Goal: Check status

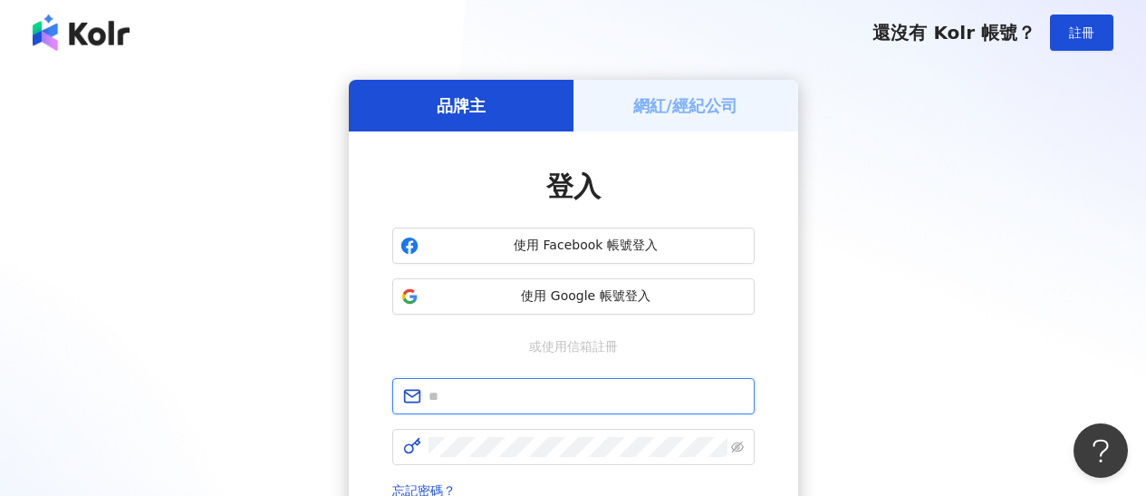
type input "**********"
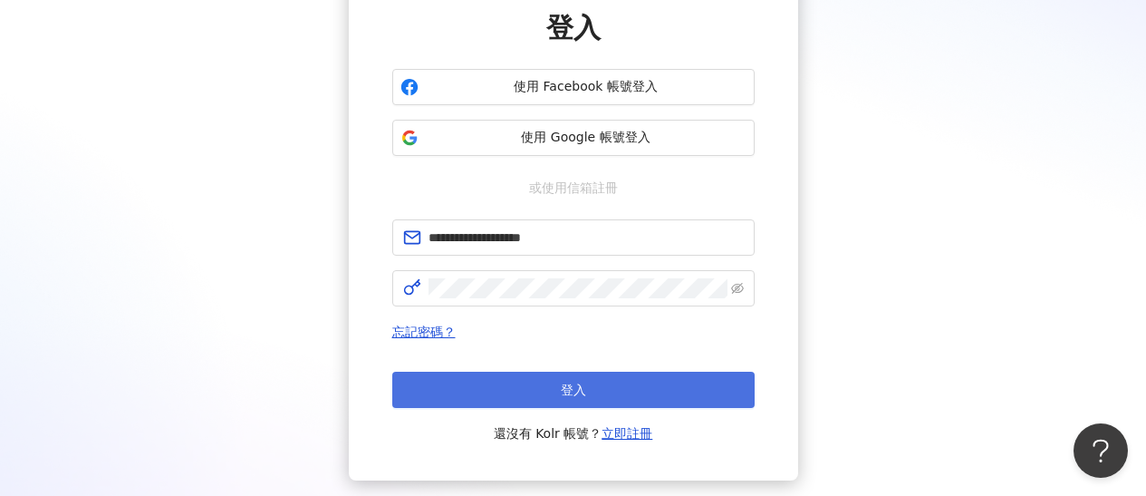
click at [547, 380] on button "登入" at bounding box center [573, 389] width 362 height 36
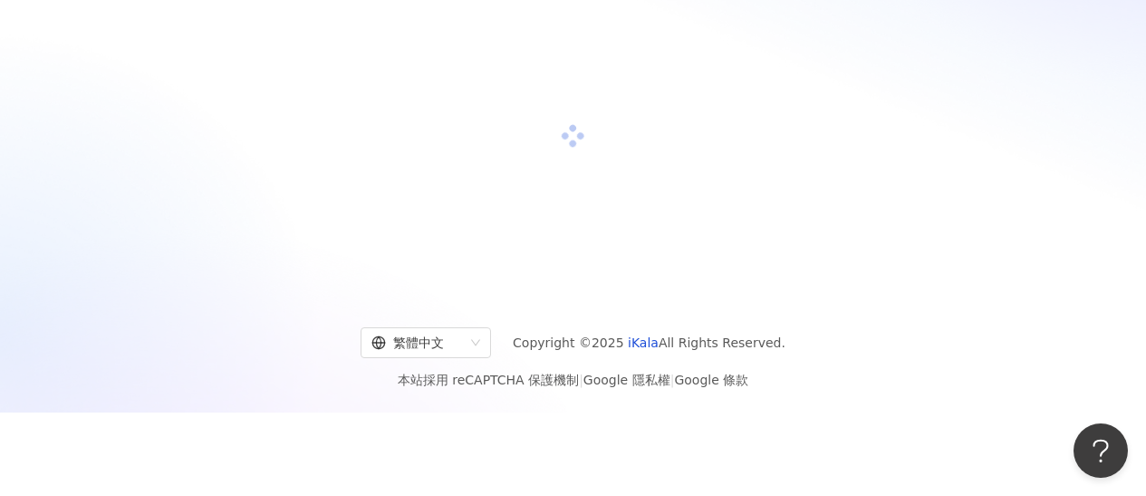
scroll to position [82, 0]
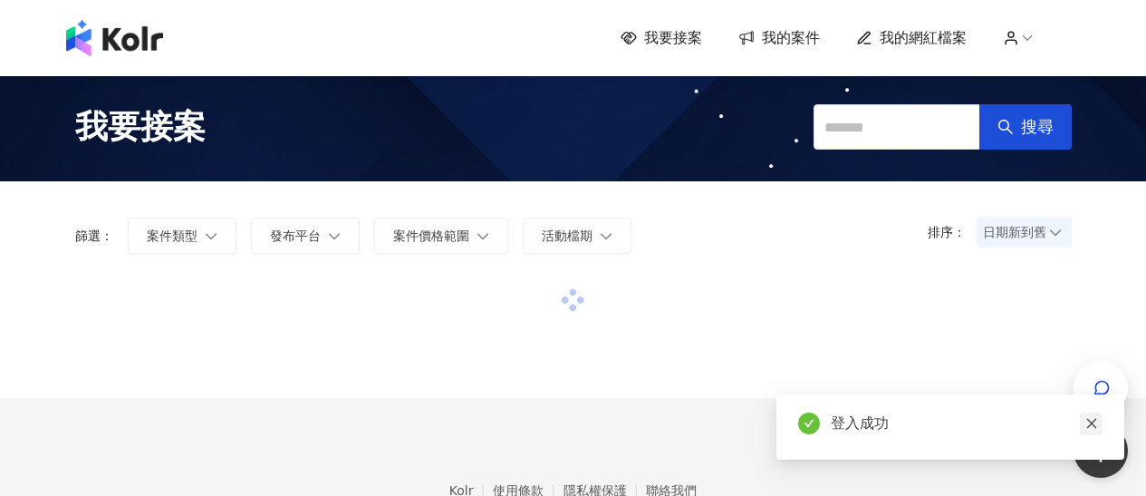
click at [1088, 422] on icon "close" at bounding box center [1091, 423] width 13 height 13
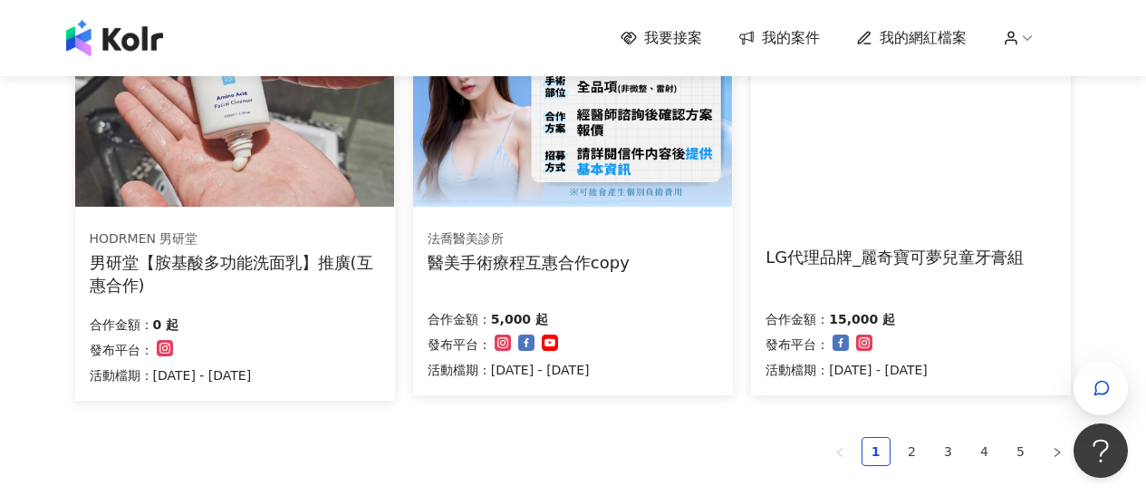
scroll to position [1384, 0]
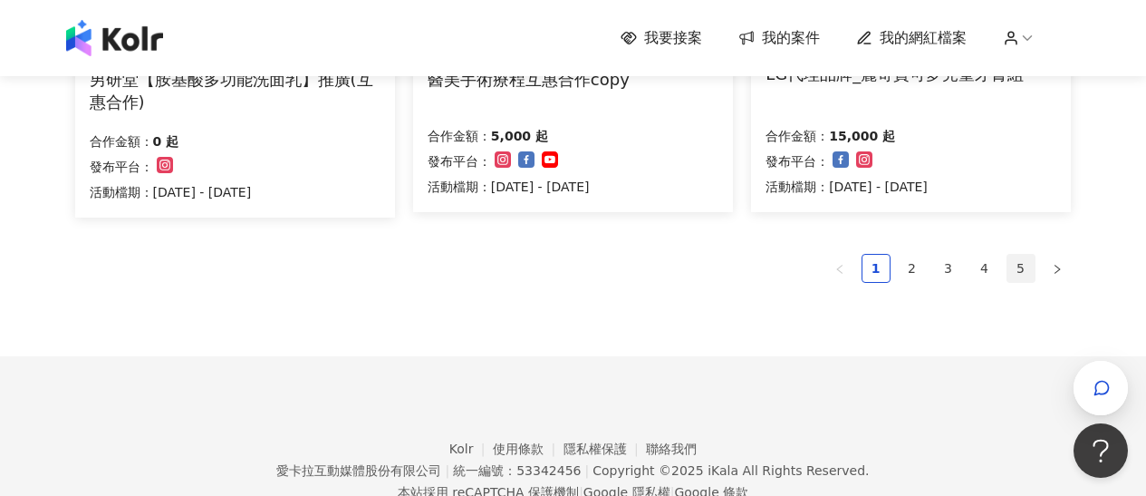
click at [1022, 259] on link "5" at bounding box center [1020, 268] width 27 height 27
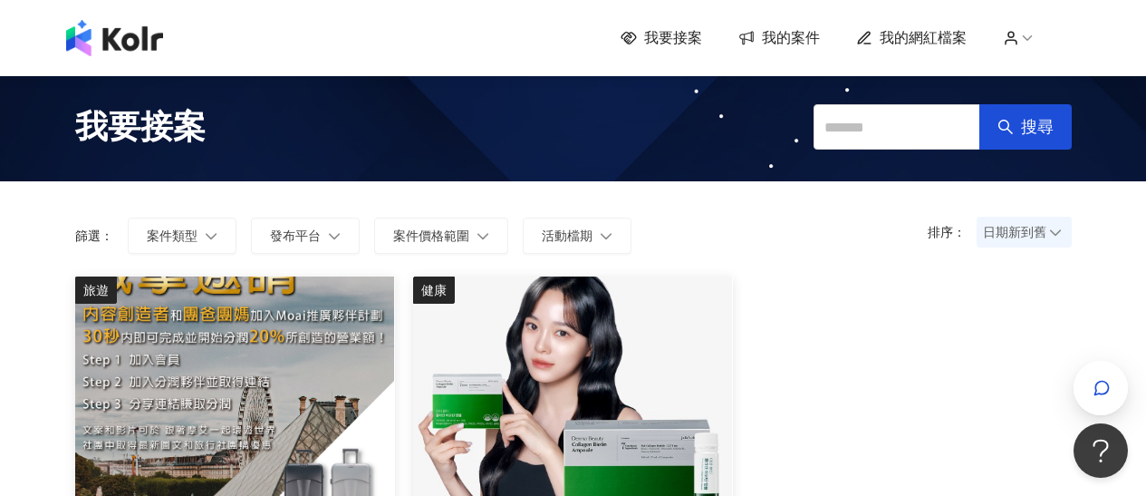
scroll to position [553, 0]
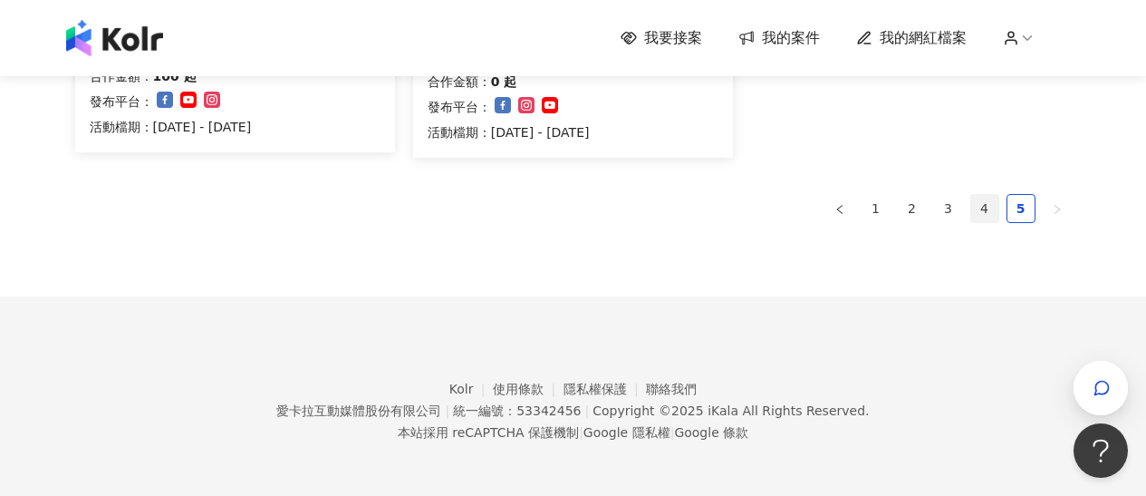
click at [982, 207] on link "4" at bounding box center [984, 208] width 27 height 27
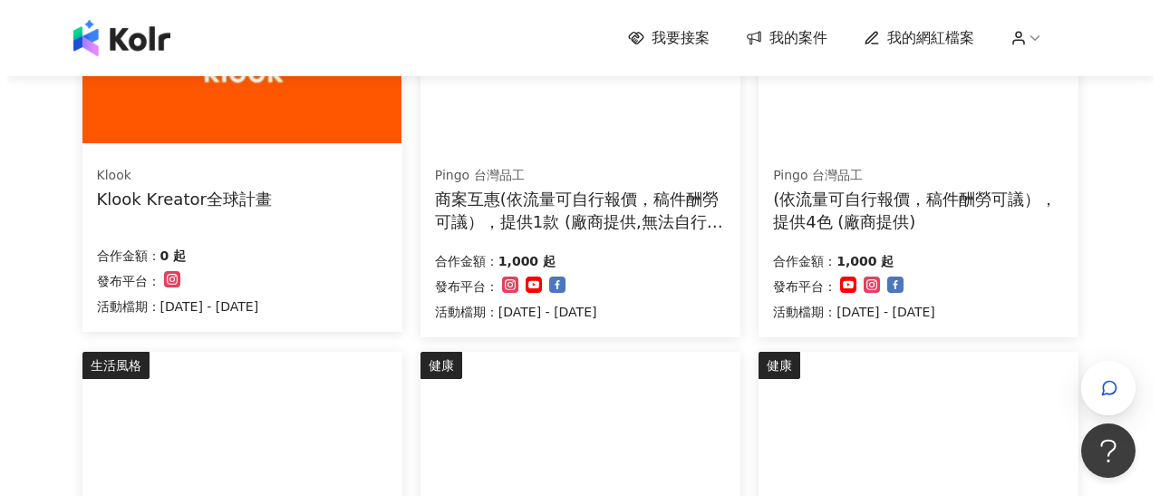
scroll to position [669, 0]
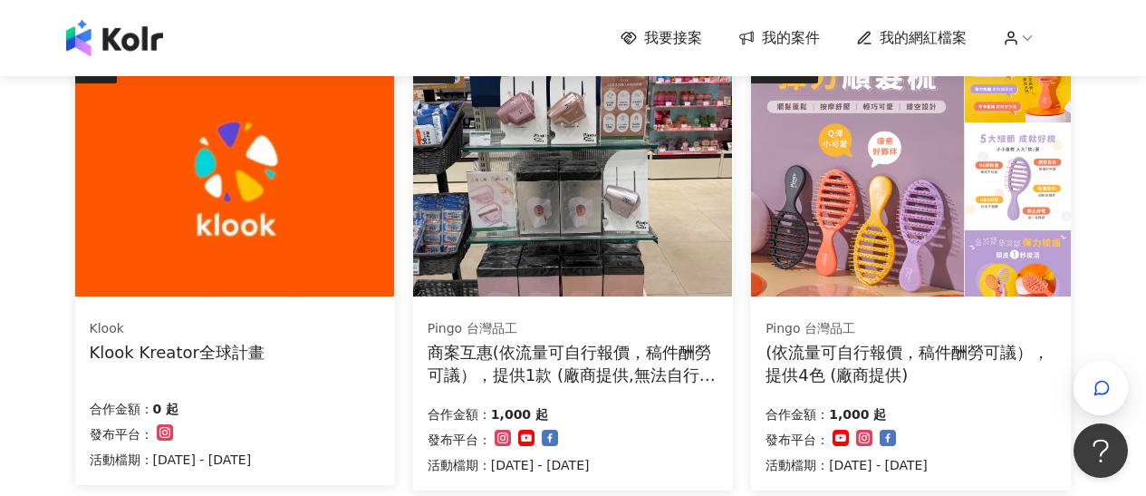
click at [898, 200] on img at bounding box center [910, 176] width 319 height 240
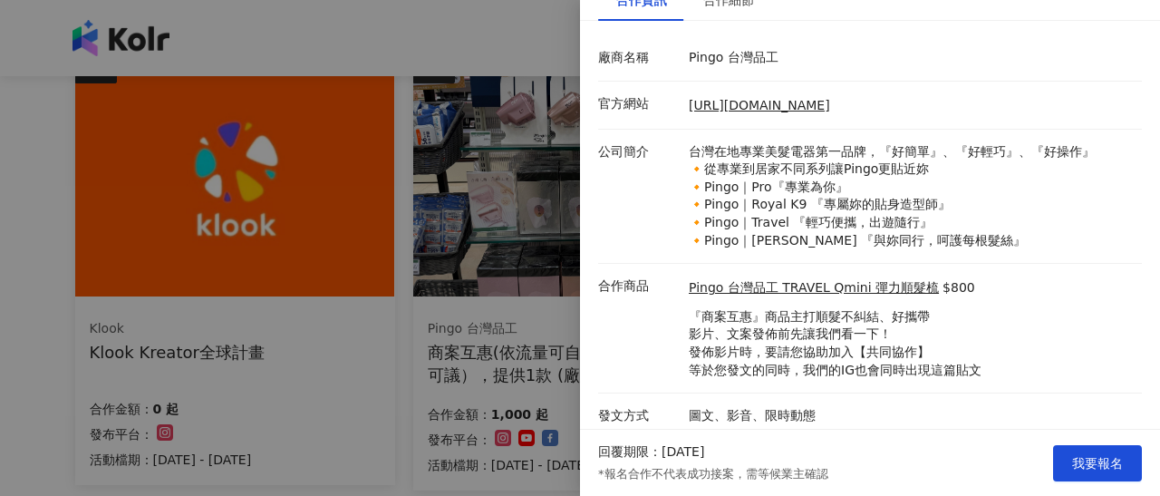
scroll to position [0, 0]
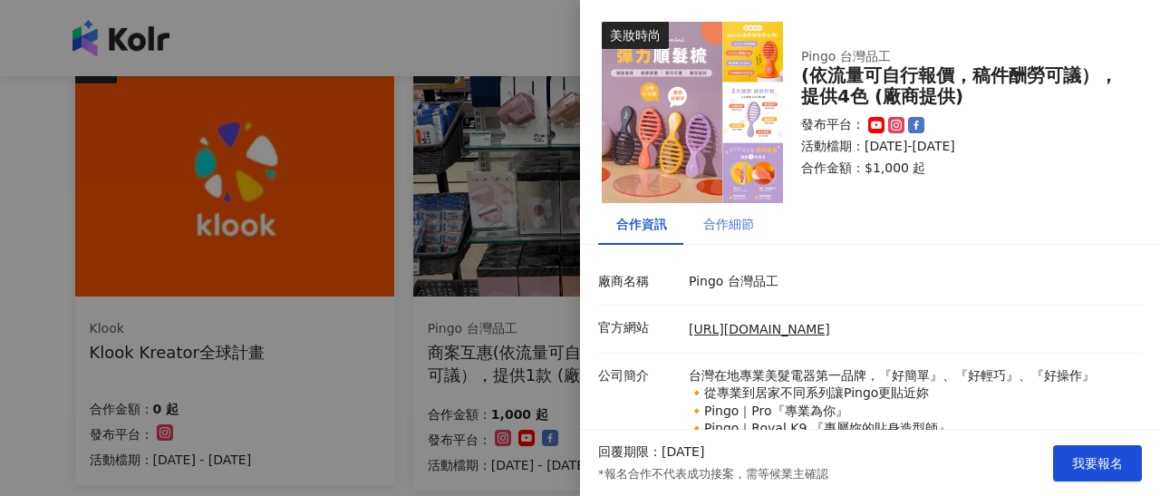
click at [726, 206] on div "合作細節" at bounding box center [728, 224] width 87 height 42
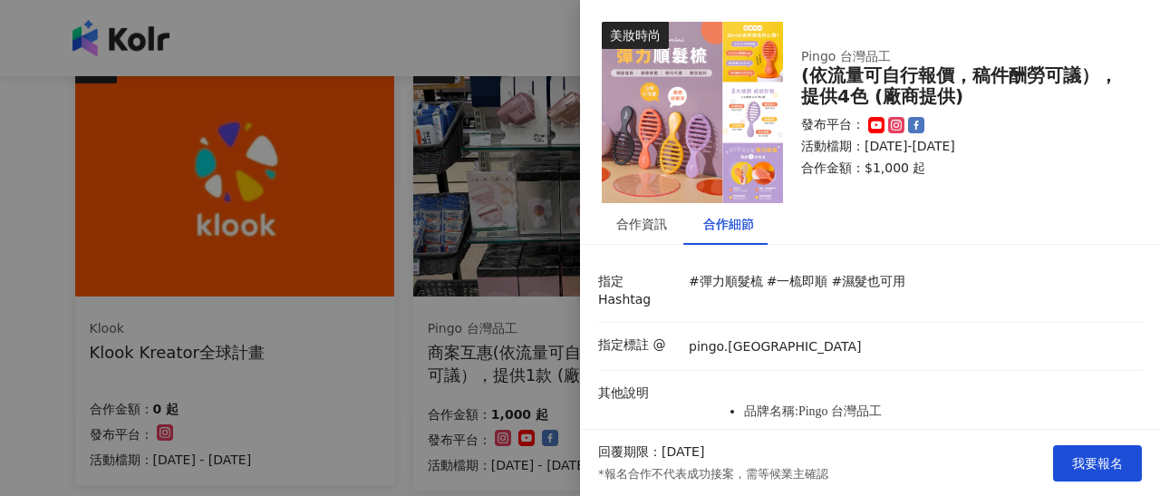
click at [729, 224] on div "合作細節" at bounding box center [728, 224] width 51 height 20
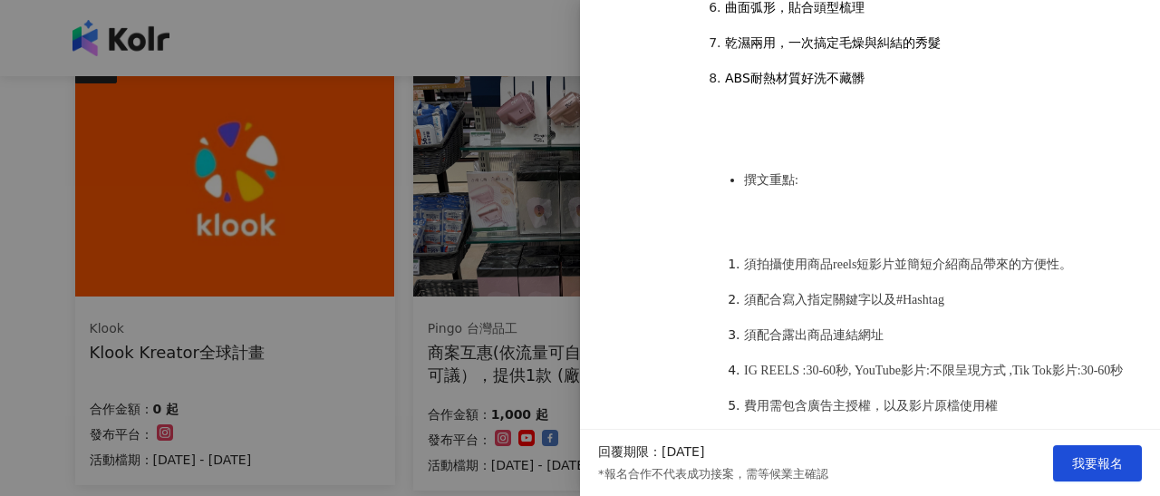
scroll to position [1395, 0]
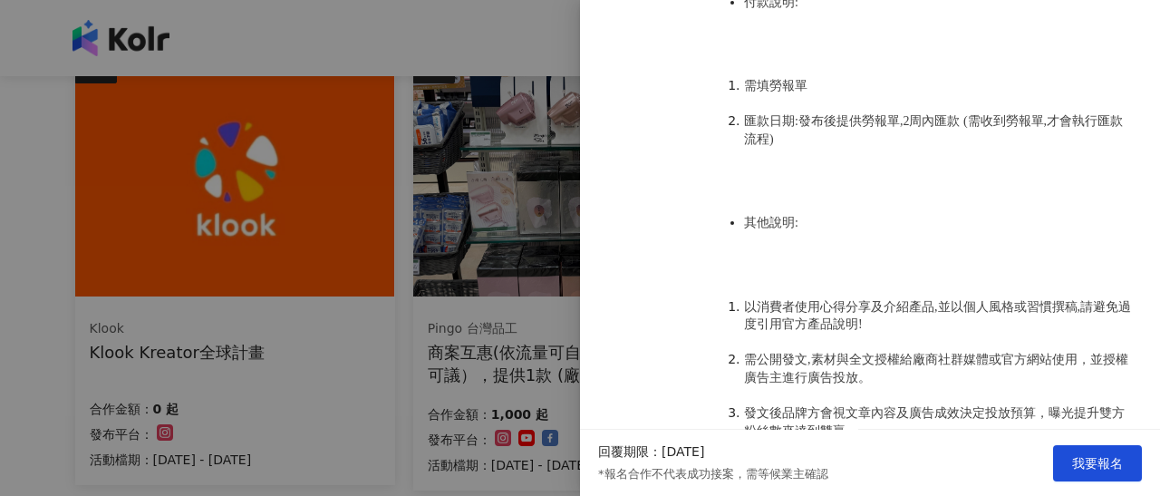
click at [495, 388] on div at bounding box center [580, 248] width 1160 height 496
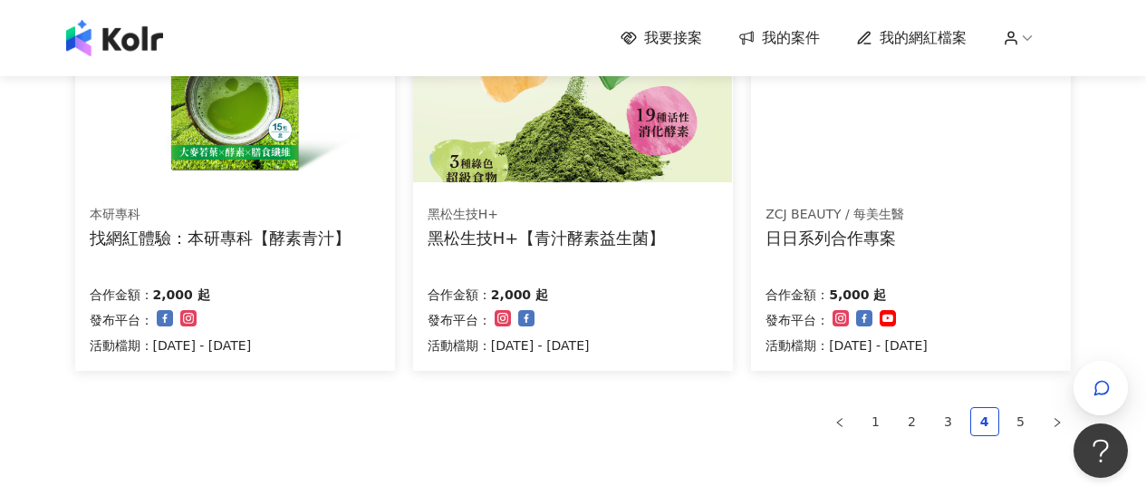
scroll to position [1261, 0]
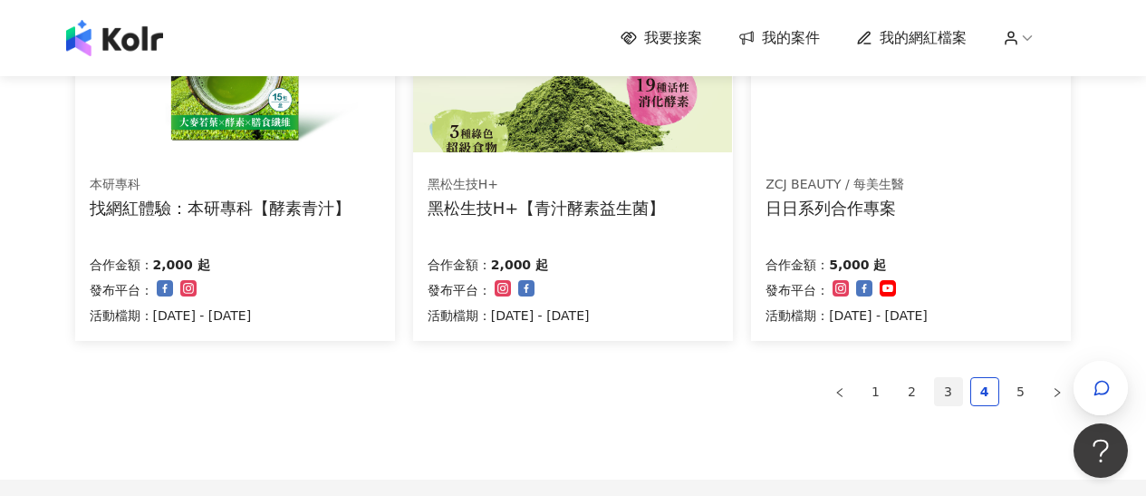
click at [949, 393] on link "3" at bounding box center [948, 391] width 27 height 27
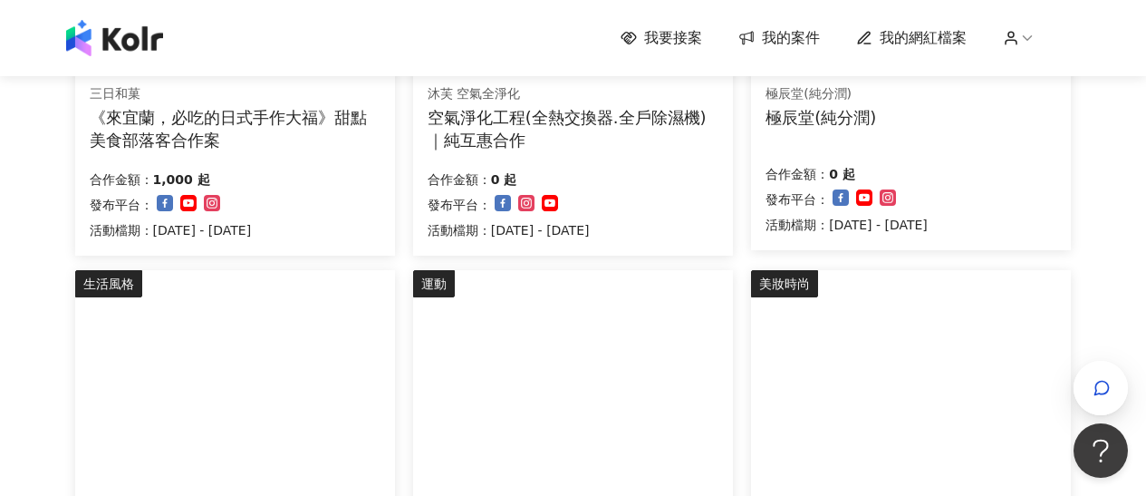
scroll to position [1446, 0]
